Goal: Task Accomplishment & Management: Manage account settings

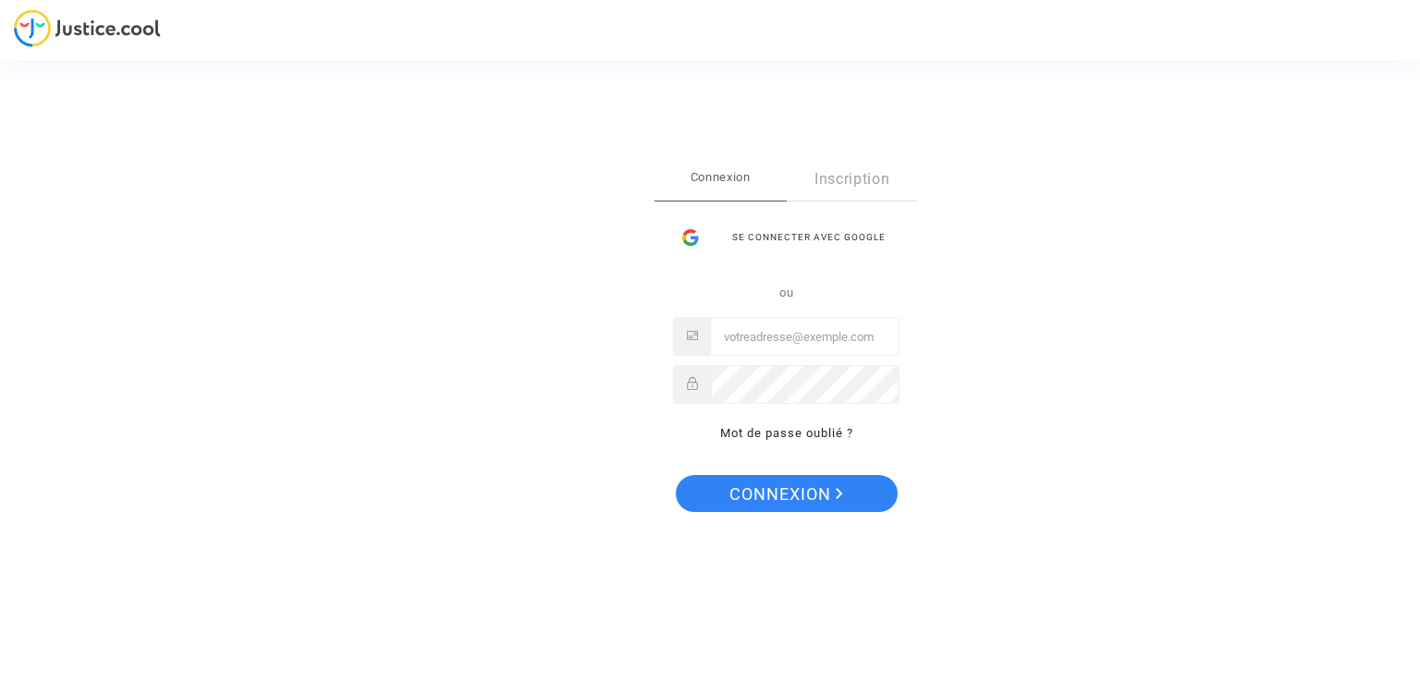
click at [750, 260] on div "Se connecter avec Google ou Mot de passe oublié ?" at bounding box center [786, 332] width 226 height 226
click at [756, 226] on div "Se connecter avec Google" at bounding box center [786, 237] width 226 height 37
